Goal: Task Accomplishment & Management: Use online tool/utility

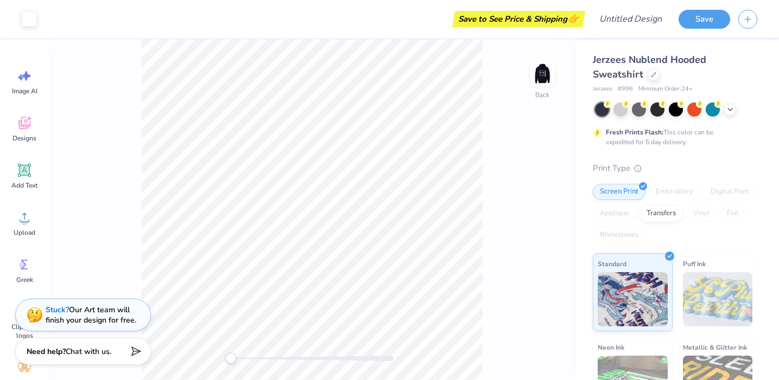
click at [496, 216] on div "Back" at bounding box center [312, 210] width 526 height 341
click at [548, 210] on div "Back" at bounding box center [312, 210] width 526 height 341
click at [541, 72] on img at bounding box center [541, 73] width 43 height 43
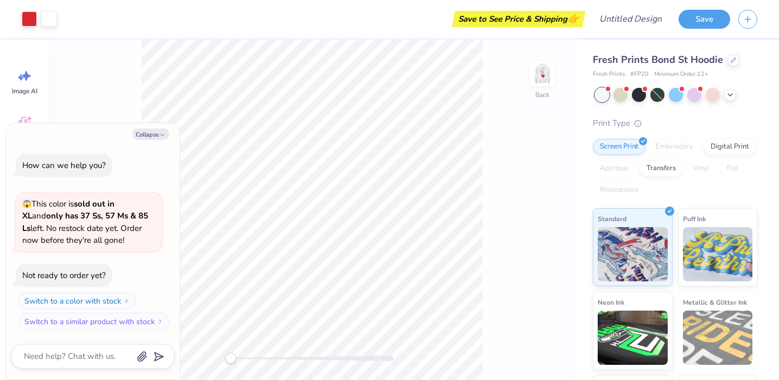
drag, startPoint x: 538, startPoint y: 72, endPoint x: 507, endPoint y: 90, distance: 36.2
click at [538, 72] on img at bounding box center [542, 74] width 22 height 22
click at [167, 33] on div "Save to See Price & Shipping 👉" at bounding box center [324, 19] width 518 height 38
click at [165, 135] on icon "button" at bounding box center [162, 135] width 7 height 7
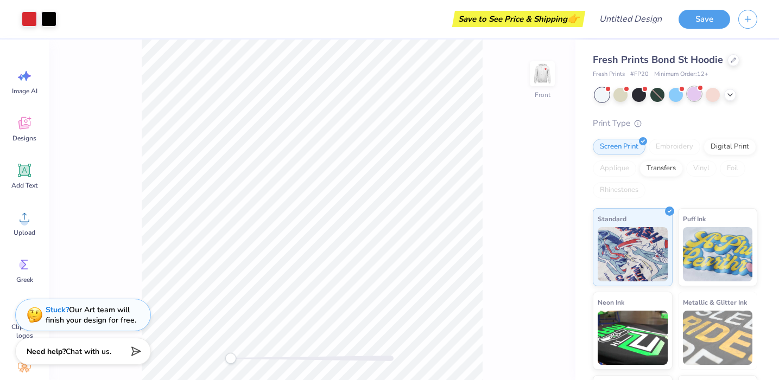
click at [696, 93] on div at bounding box center [694, 94] width 14 height 14
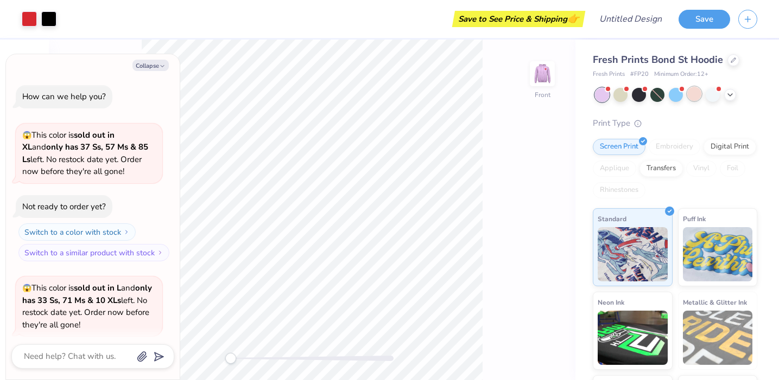
scroll to position [84, 0]
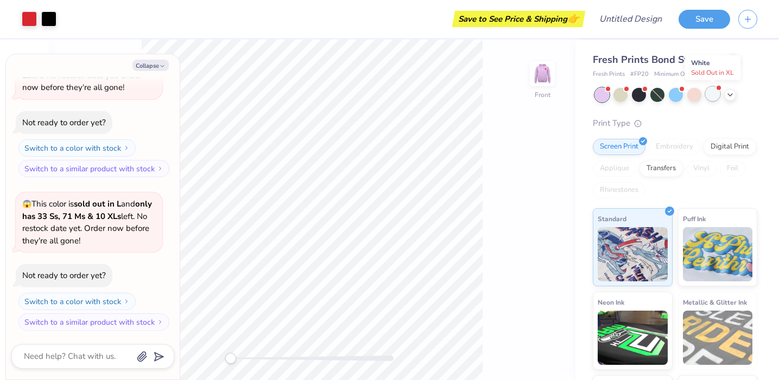
click at [711, 94] on div at bounding box center [712, 94] width 14 height 14
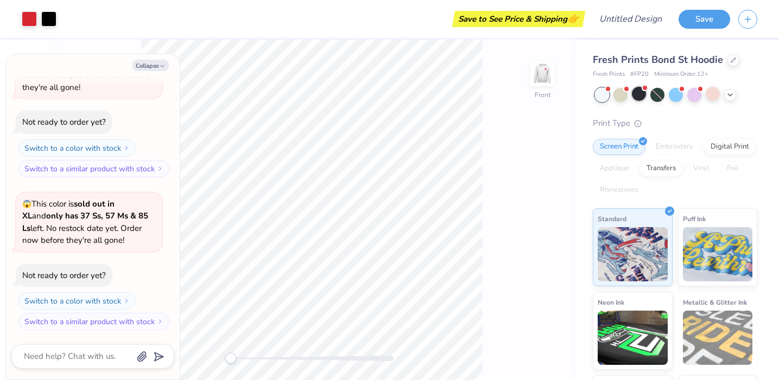
click at [643, 93] on div at bounding box center [638, 94] width 14 height 14
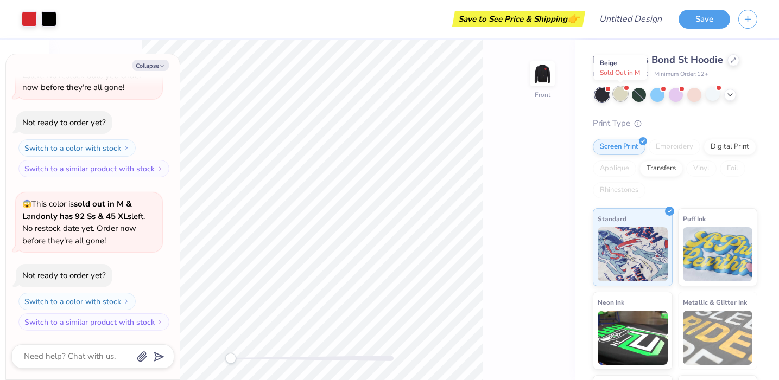
click at [623, 94] on div at bounding box center [620, 94] width 14 height 14
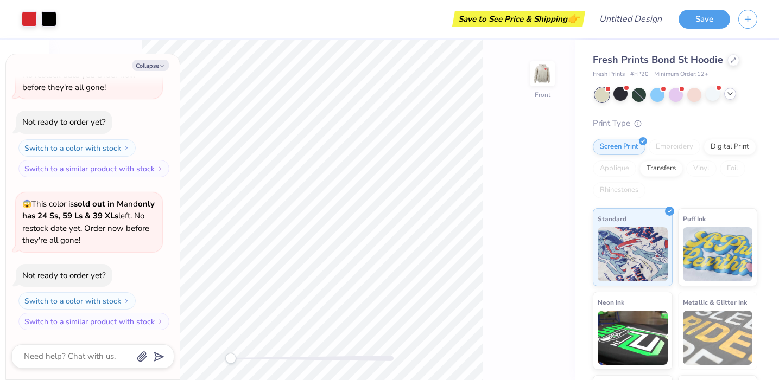
click at [733, 98] on icon at bounding box center [729, 94] width 9 height 9
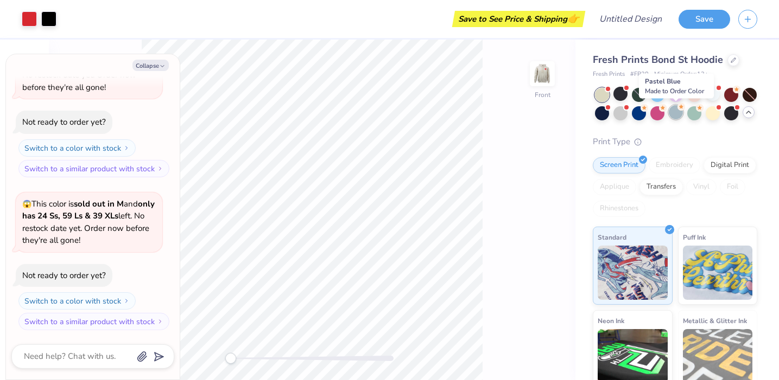
click at [677, 111] on div at bounding box center [675, 112] width 14 height 14
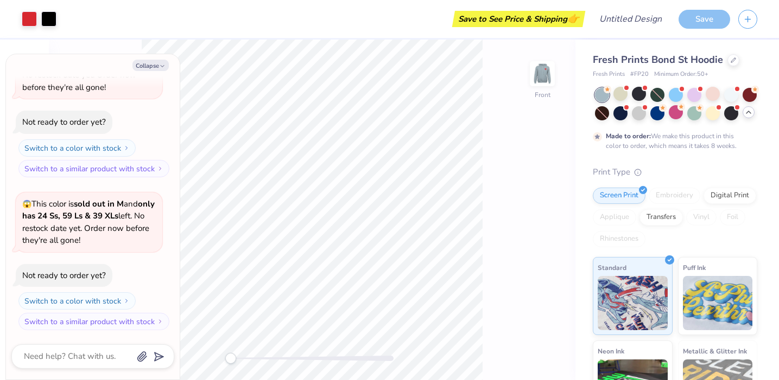
scroll to position [634, 0]
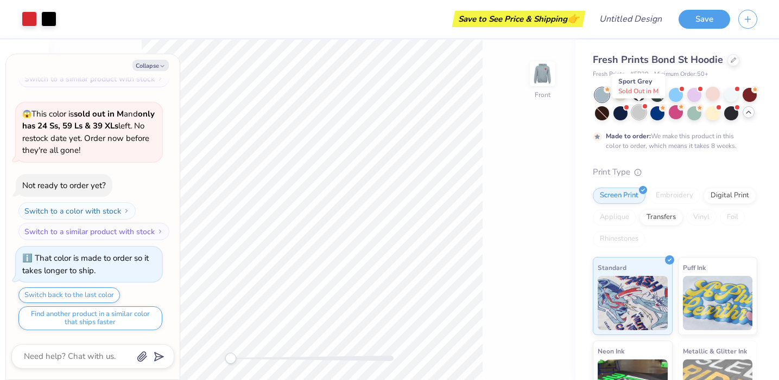
click at [643, 110] on div at bounding box center [638, 112] width 14 height 14
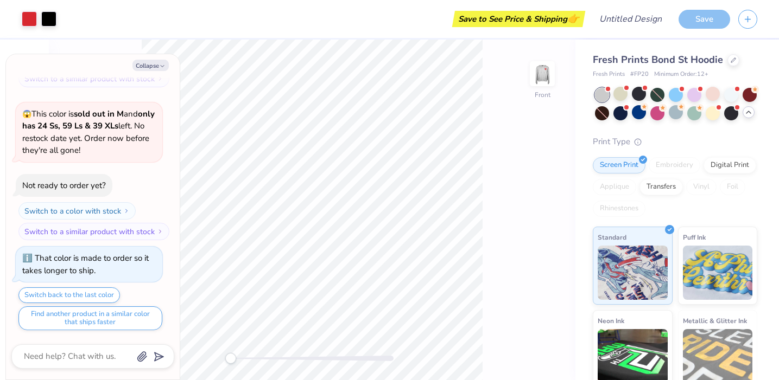
scroll to position [841, 0]
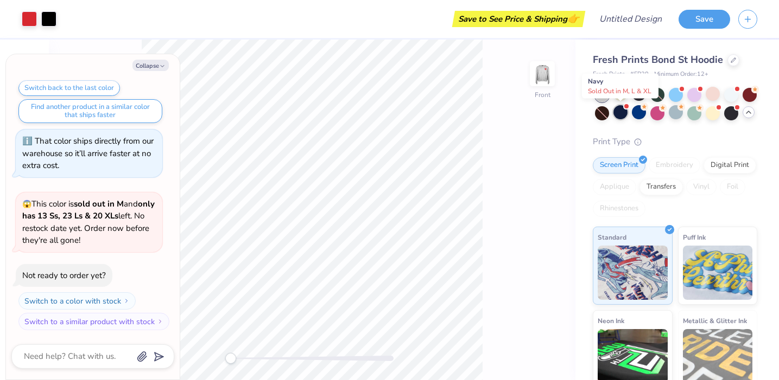
click at [623, 111] on div at bounding box center [620, 112] width 14 height 14
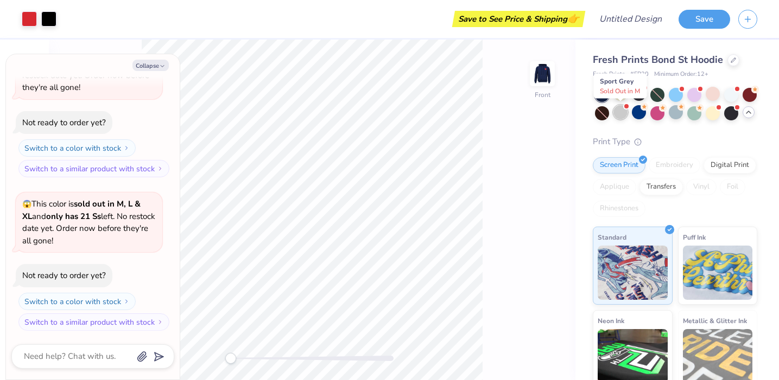
click at [624, 111] on div at bounding box center [620, 112] width 14 height 14
click at [619, 115] on div at bounding box center [620, 112] width 14 height 14
click at [715, 95] on div at bounding box center [712, 94] width 14 height 14
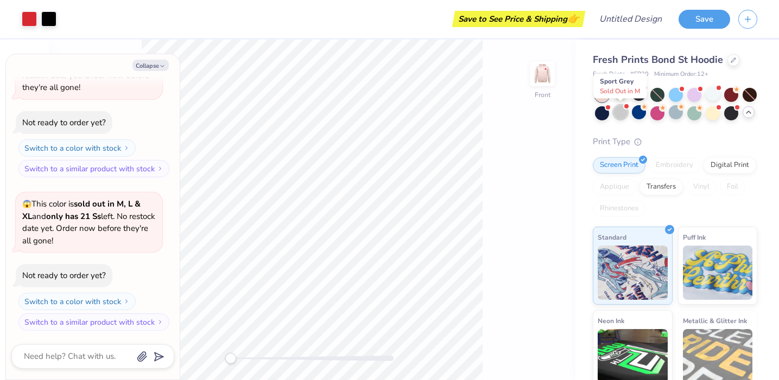
click at [620, 115] on div at bounding box center [620, 112] width 14 height 14
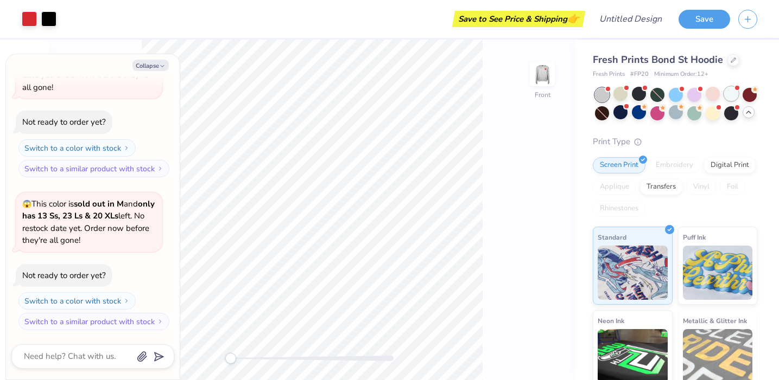
click at [724, 96] on div at bounding box center [731, 94] width 14 height 14
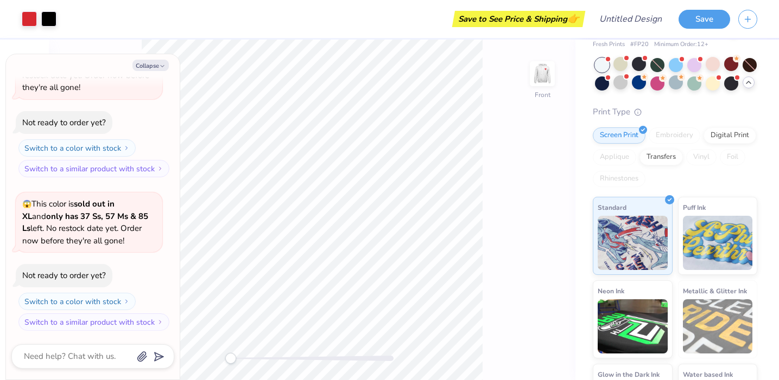
scroll to position [31, 0]
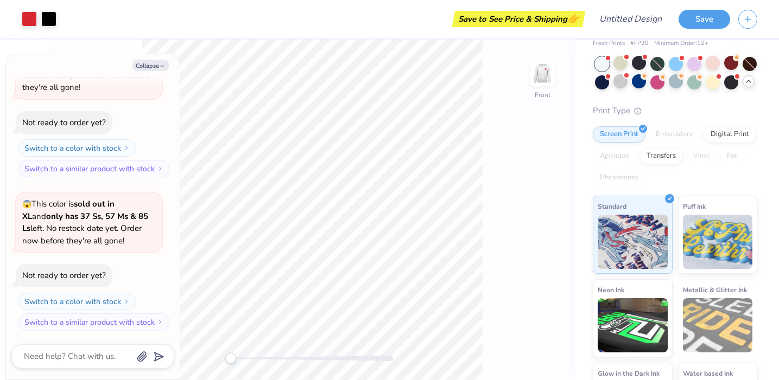
click at [681, 135] on div "Embroidery" at bounding box center [674, 134] width 52 height 16
type textarea "x"
type input "6.69"
type input "11.78"
type input "5.53"
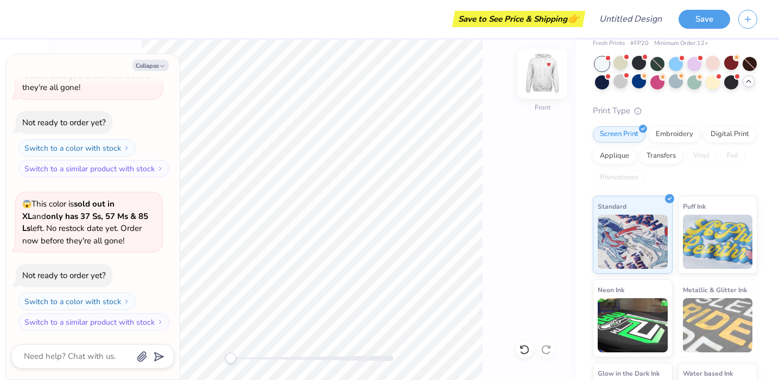
click at [545, 75] on img at bounding box center [541, 73] width 43 height 43
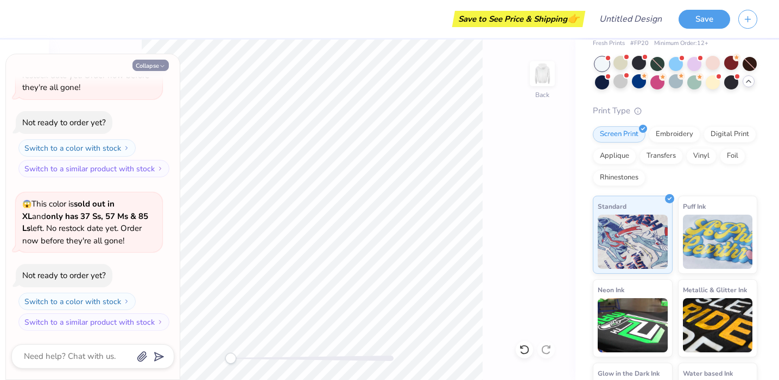
click at [155, 69] on button "Collapse" at bounding box center [150, 65] width 36 height 11
type textarea "x"
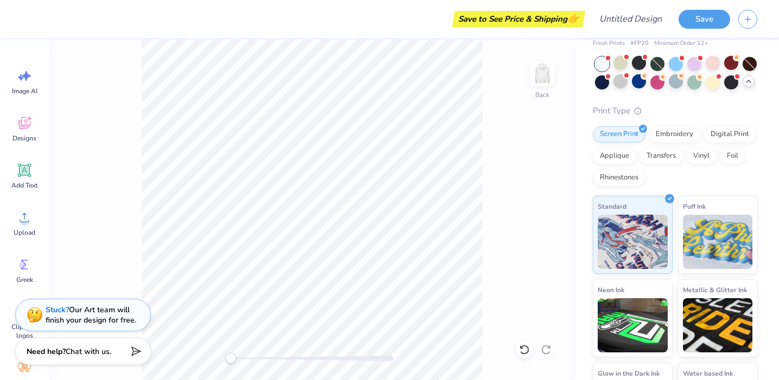
click at [113, 126] on div "Back" at bounding box center [312, 210] width 526 height 341
click at [24, 175] on icon at bounding box center [24, 170] width 13 height 13
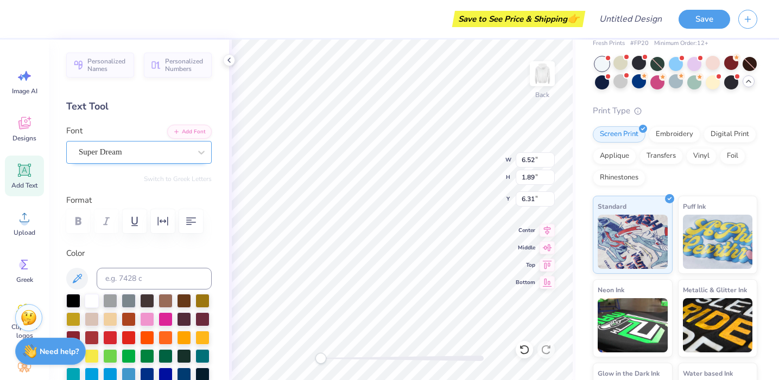
click at [153, 147] on div "Super Dream" at bounding box center [135, 152] width 114 height 17
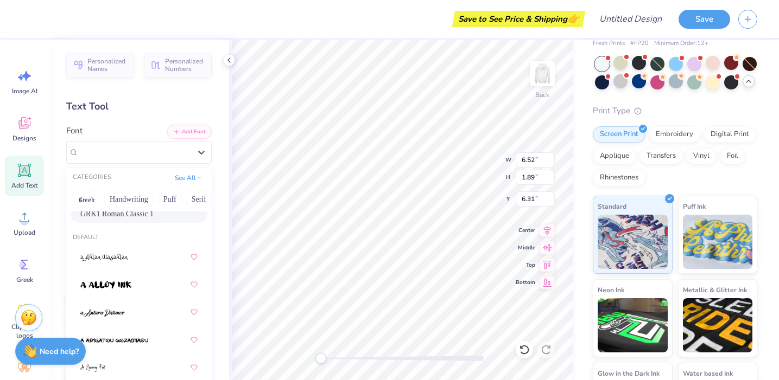
scroll to position [42, 0]
click at [152, 282] on div at bounding box center [138, 287] width 117 height 20
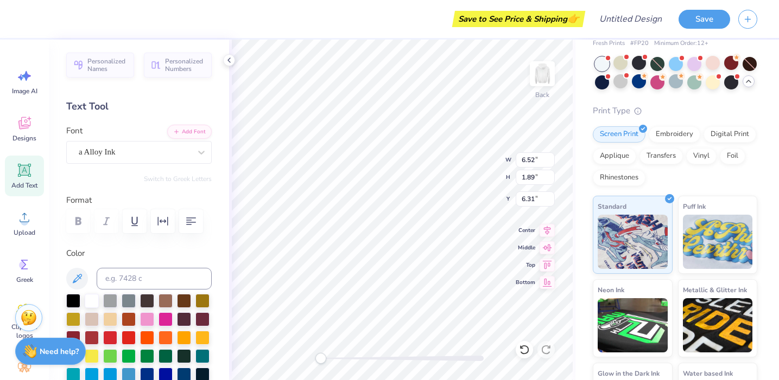
scroll to position [0, 2]
type textarea "Alpha Delta"
click at [131, 145] on div at bounding box center [135, 152] width 112 height 15
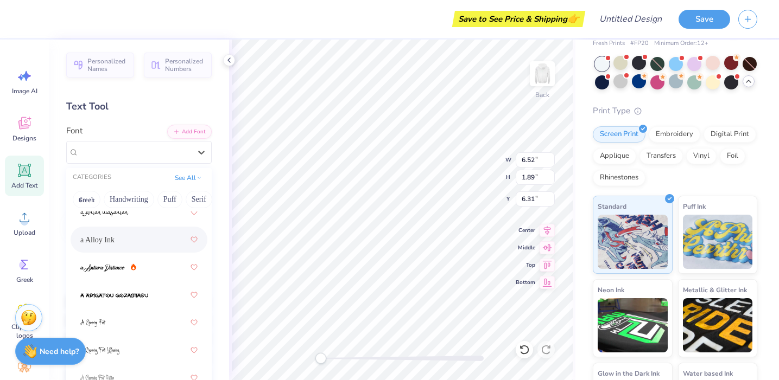
scroll to position [90, 0]
click at [134, 301] on div at bounding box center [138, 294] width 117 height 20
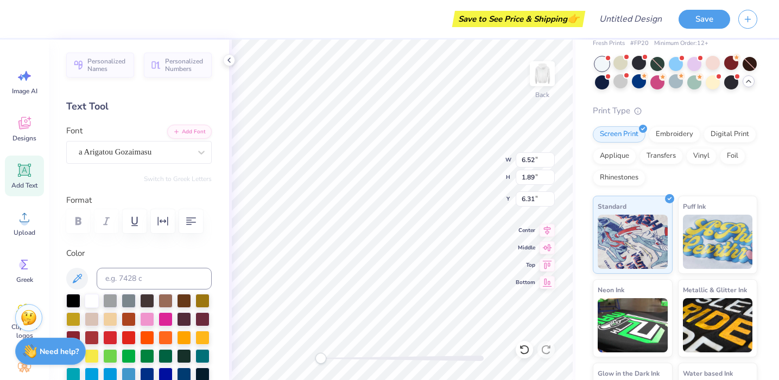
click at [141, 164] on div "Personalized Names Personalized Numbers Text Tool Add Font Font a Arigatou Goza…" at bounding box center [139, 210] width 180 height 341
click at [145, 152] on div "a Arigatou Gozaimasu" at bounding box center [135, 152] width 114 height 17
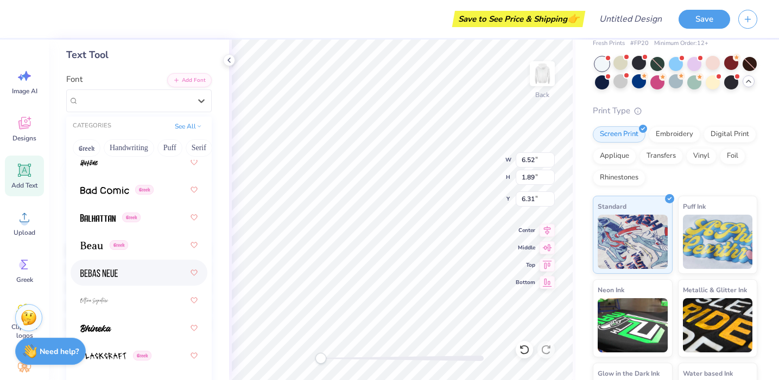
scroll to position [696, 0]
click at [135, 267] on div at bounding box center [138, 273] width 117 height 20
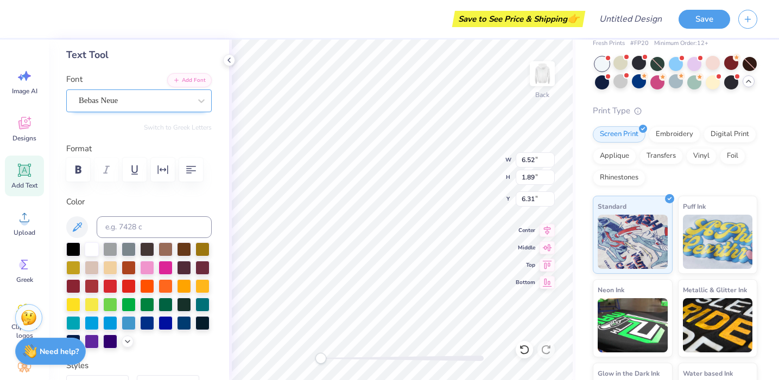
click at [165, 103] on div "Bebas Neue" at bounding box center [135, 100] width 114 height 17
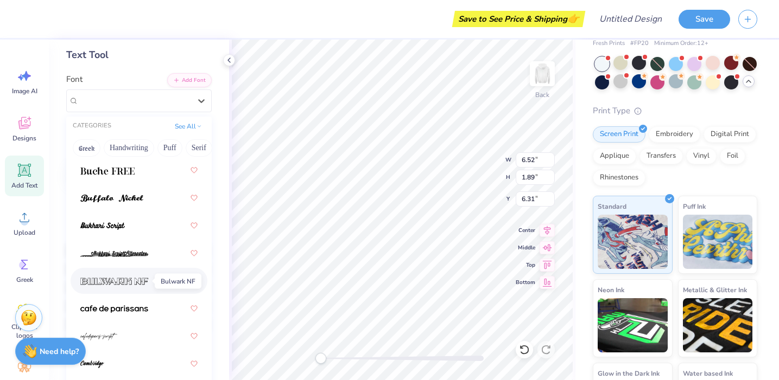
scroll to position [1460, 0]
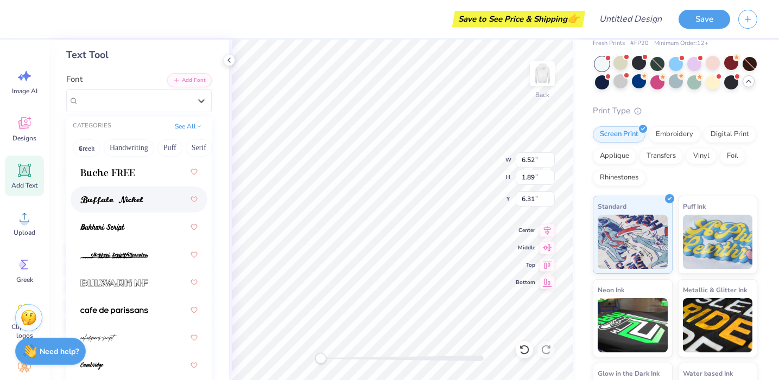
click at [168, 202] on div at bounding box center [138, 200] width 117 height 20
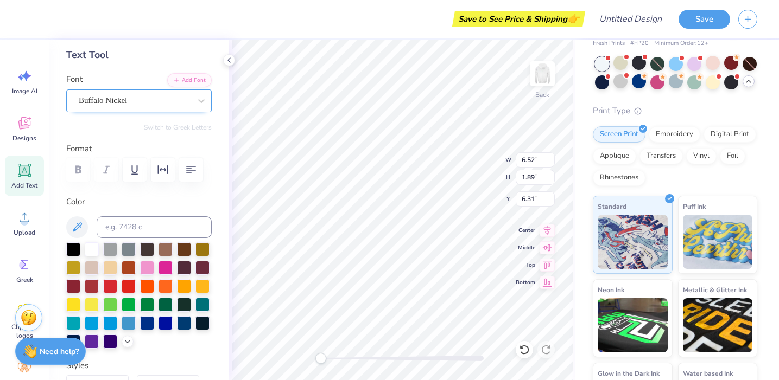
click at [180, 107] on div at bounding box center [135, 100] width 112 height 15
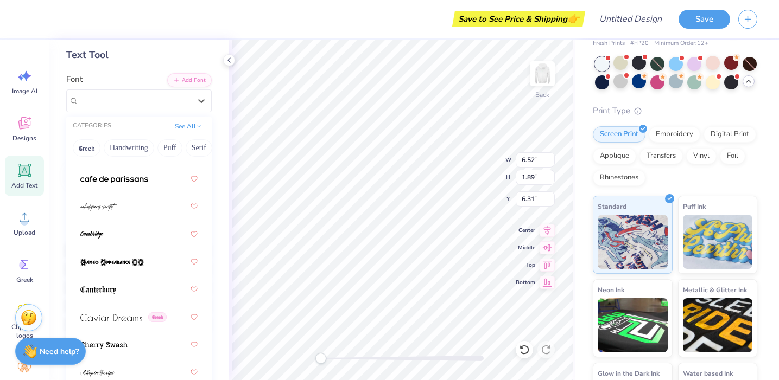
scroll to position [1675, 0]
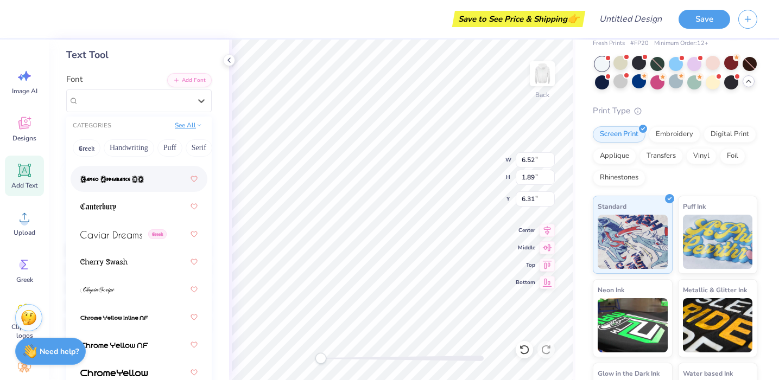
click at [198, 121] on button "See All" at bounding box center [188, 125] width 34 height 11
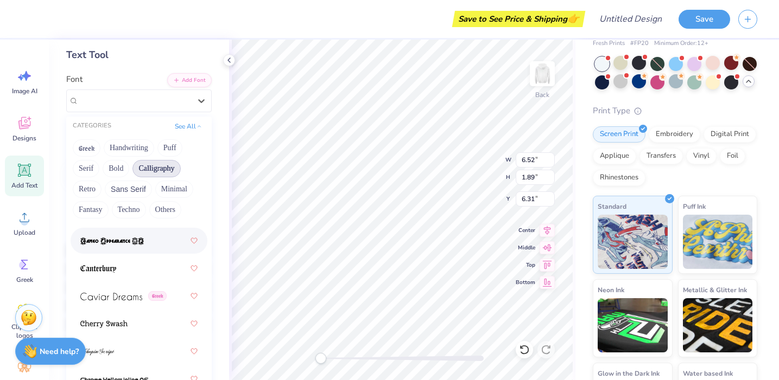
click at [143, 165] on button "Calligraphy" at bounding box center [156, 168] width 48 height 17
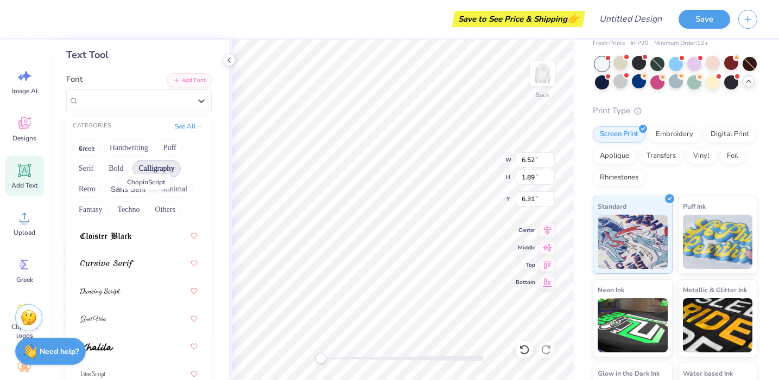
scroll to position [320, 0]
click at [137, 292] on div at bounding box center [138, 293] width 117 height 20
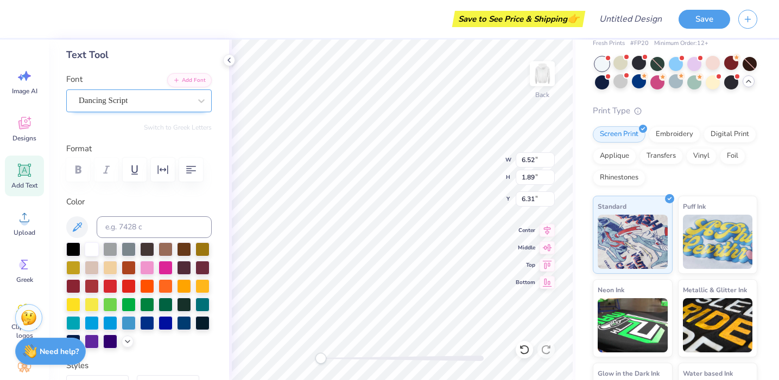
click at [171, 98] on div "Dancing Script" at bounding box center [135, 100] width 114 height 17
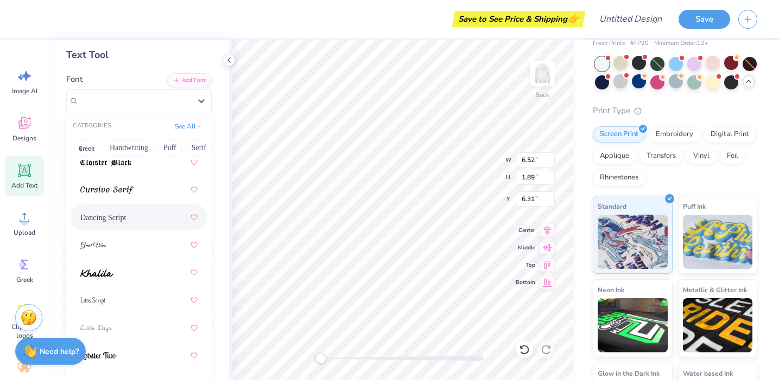
scroll to position [502, 0]
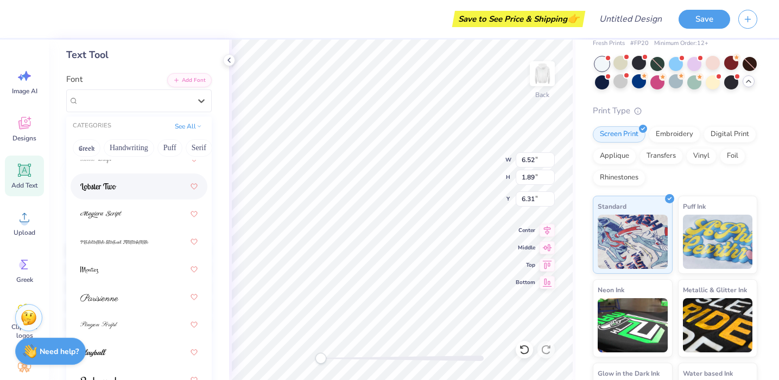
click at [149, 186] on div at bounding box center [138, 187] width 117 height 20
